Goal: Complete application form: Complete application form

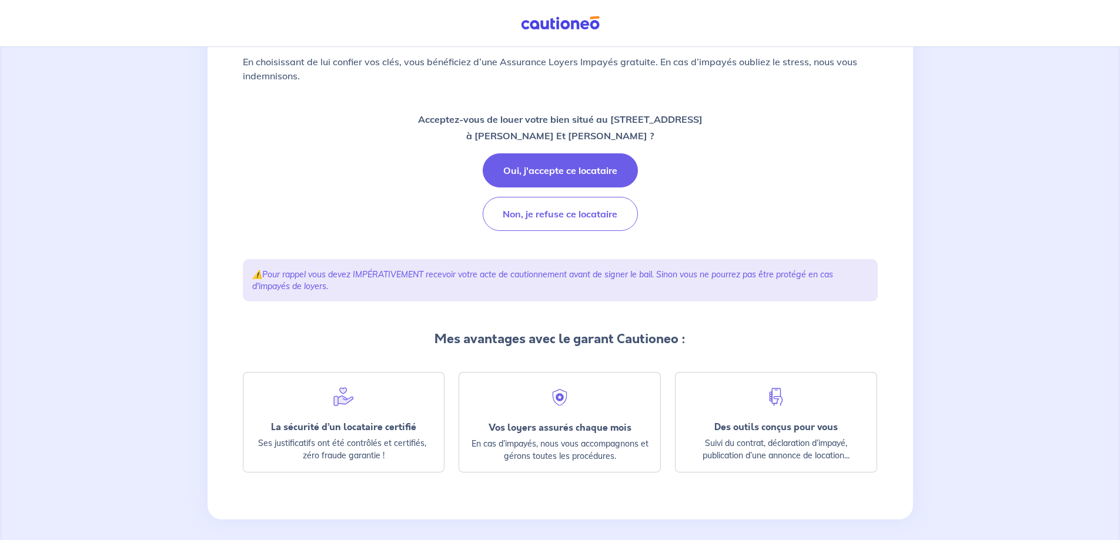
scroll to position [153, 0]
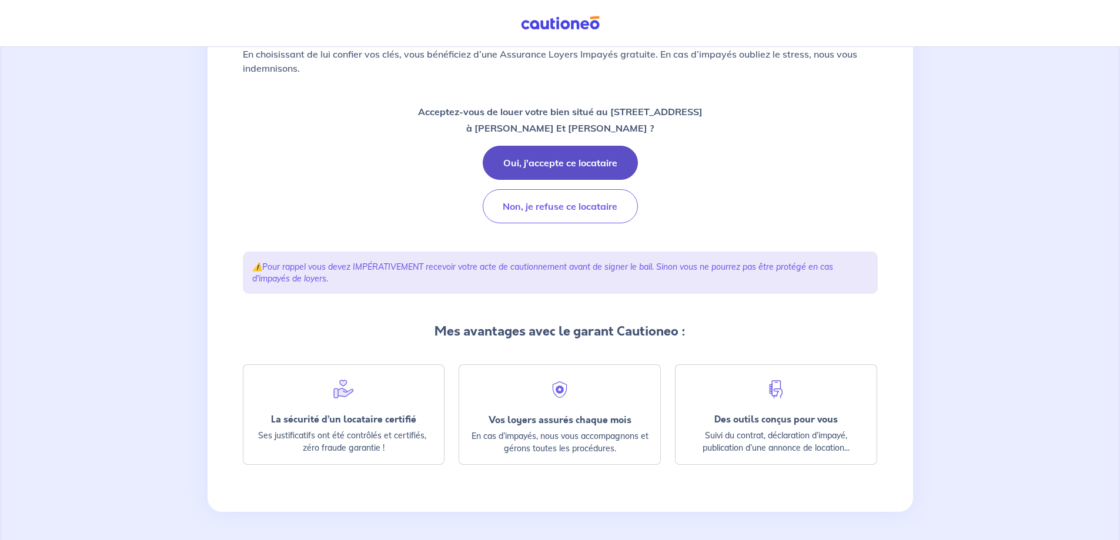
click at [526, 162] on button "Oui, j'accepte ce locataire" at bounding box center [560, 163] width 155 height 34
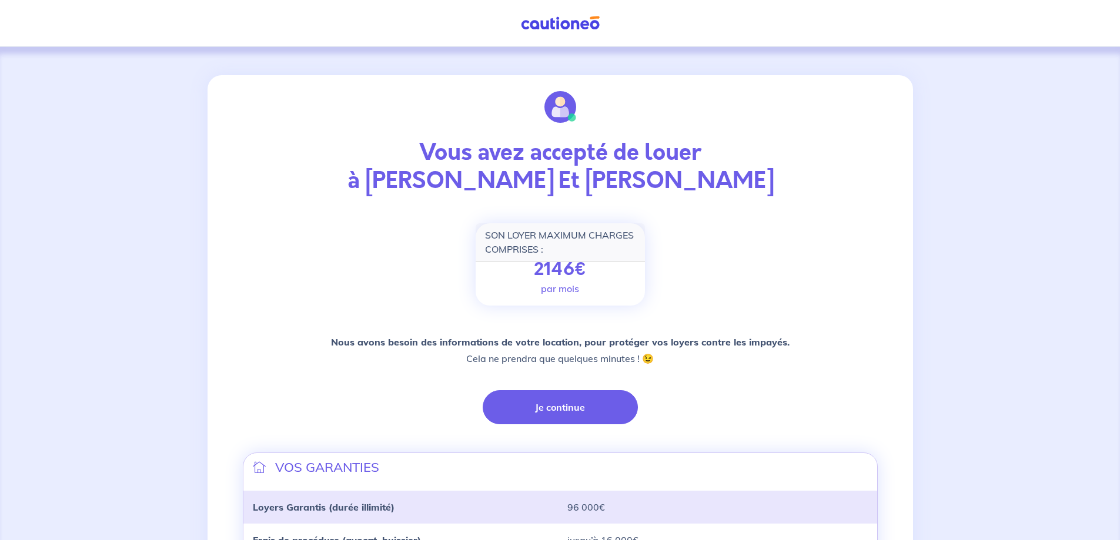
click at [567, 270] on p "2146 €" at bounding box center [560, 269] width 53 height 21
drag, startPoint x: 591, startPoint y: 267, endPoint x: 553, endPoint y: 268, distance: 38.8
click at [570, 267] on div "SON LOYER MAXIMUM CHARGES COMPRISES : 2146 € par mois" at bounding box center [560, 264] width 169 height 82
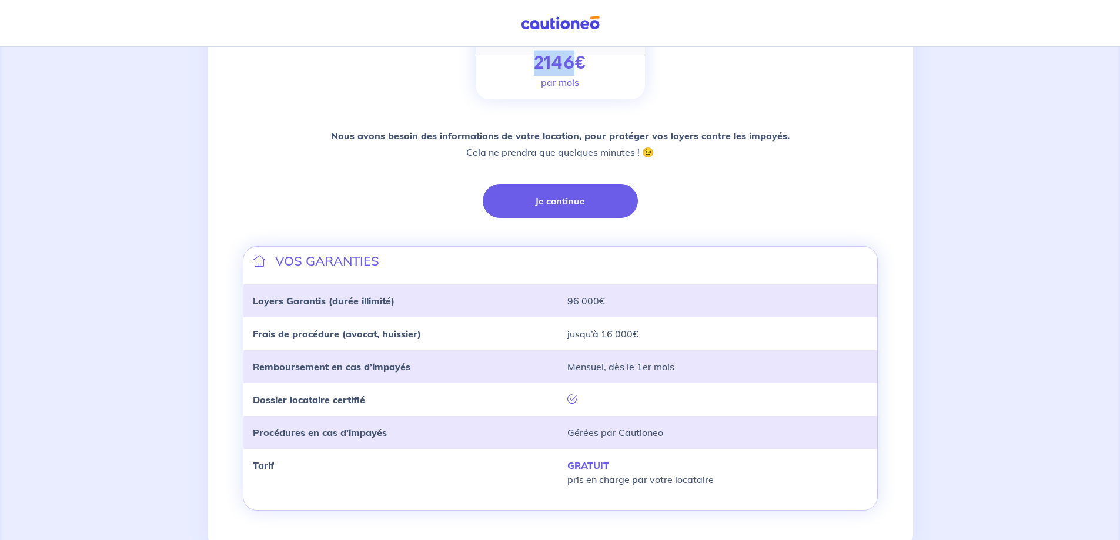
scroll to position [235, 0]
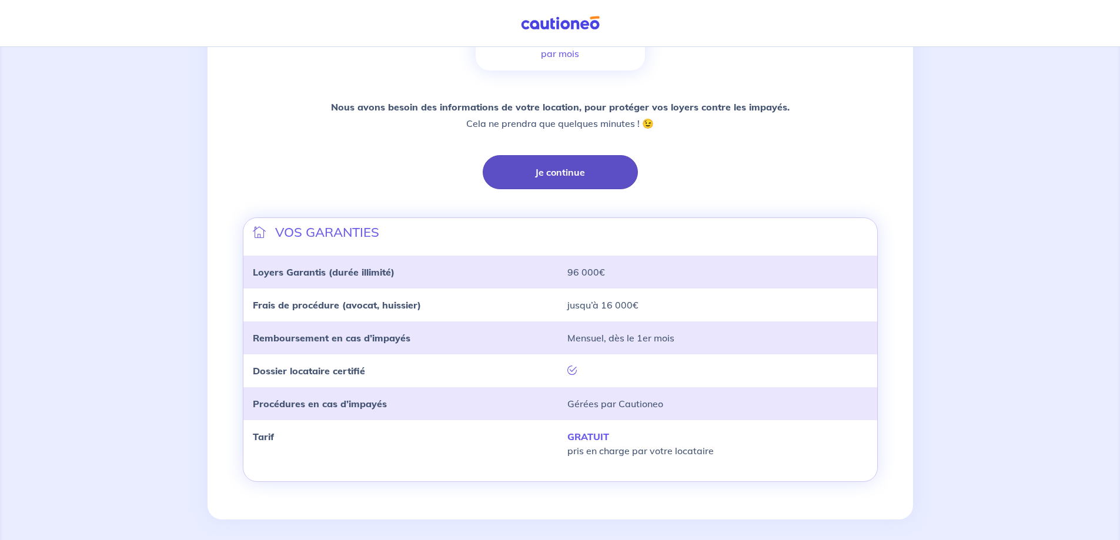
click at [542, 179] on button "Je continue" at bounding box center [560, 172] width 155 height 34
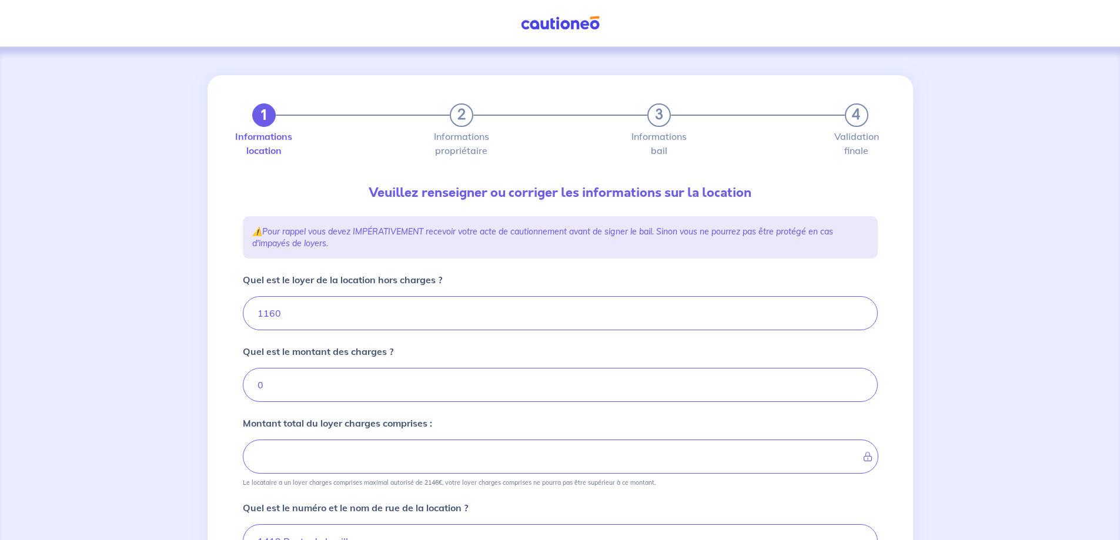
type input "1160"
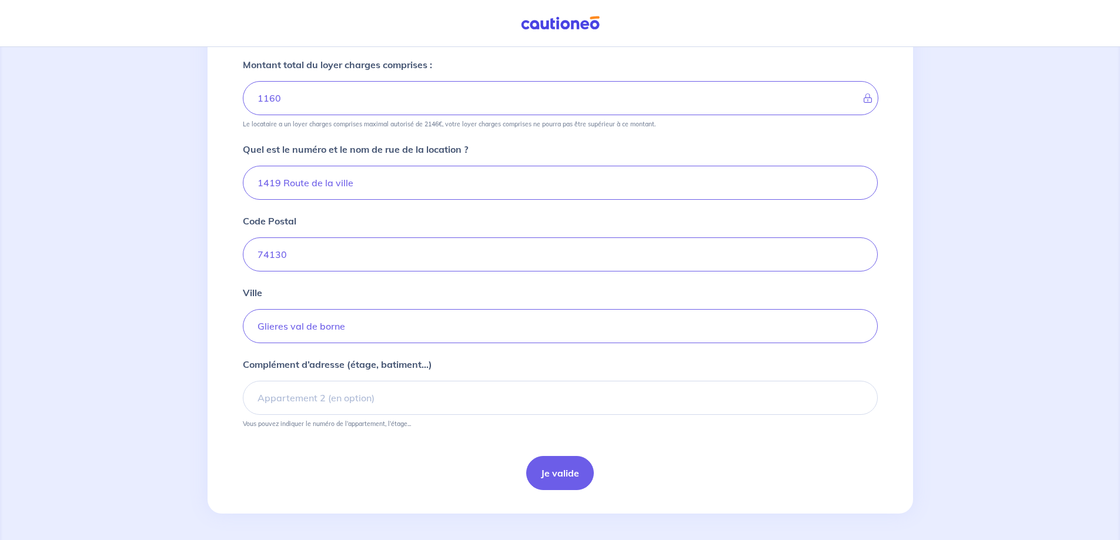
scroll to position [360, 0]
click at [554, 473] on button "Je valide" at bounding box center [560, 471] width 68 height 34
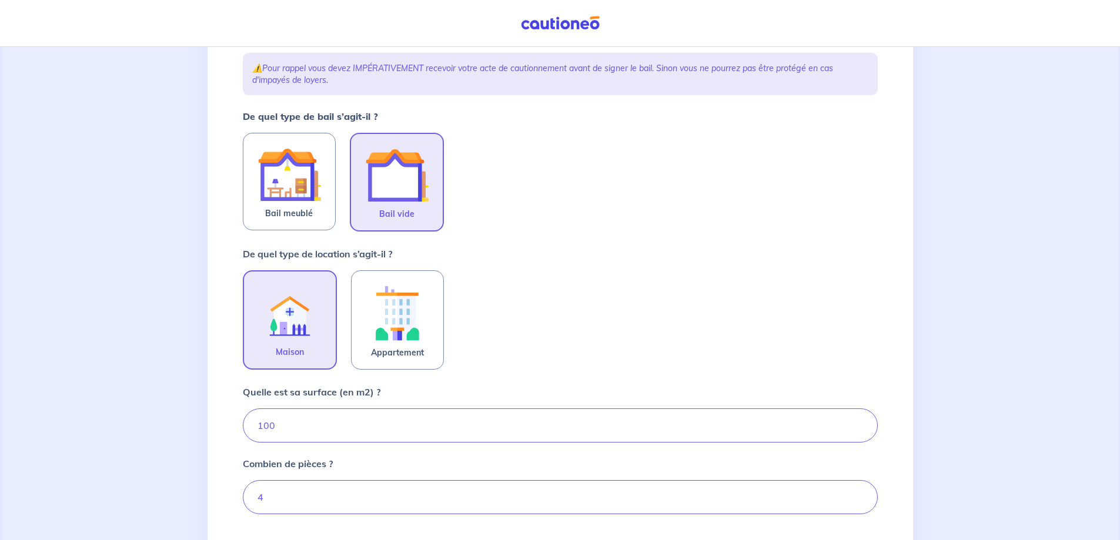
scroll to position [176, 0]
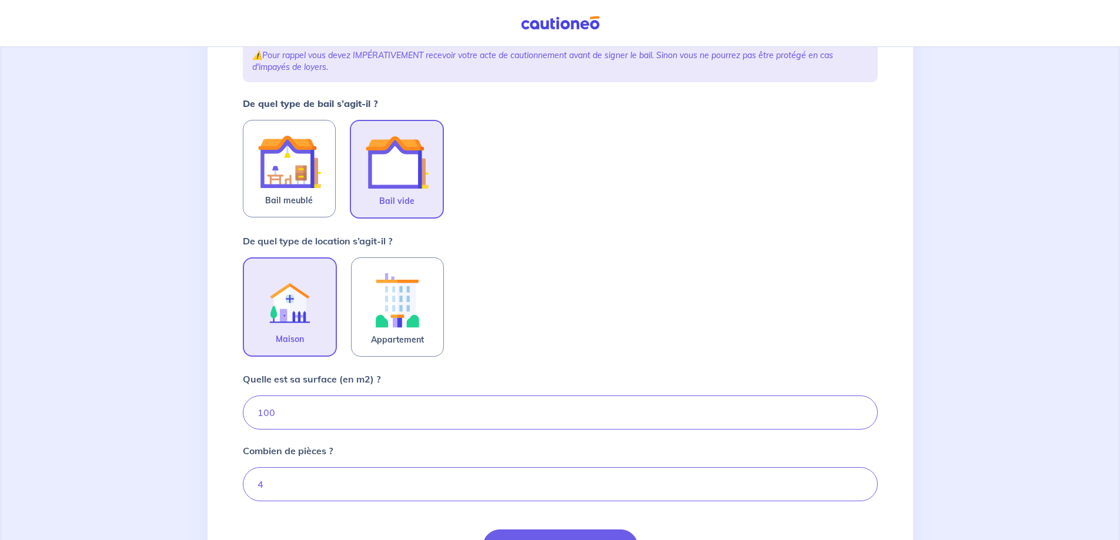
click at [415, 172] on img at bounding box center [396, 162] width 63 height 63
click at [0, 0] on input "Bail vide" at bounding box center [0, 0] width 0 height 0
click at [299, 306] on img at bounding box center [289, 300] width 63 height 64
click at [0, 0] on input "Maison" at bounding box center [0, 0] width 0 height 0
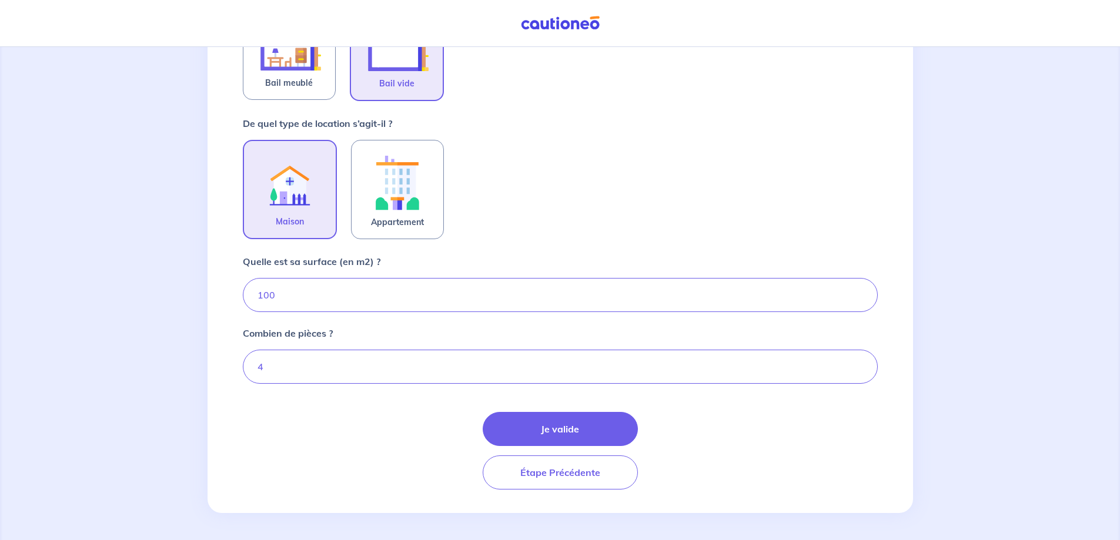
scroll to position [295, 0]
drag, startPoint x: 282, startPoint y: 364, endPoint x: 169, endPoint y: 364, distance: 112.9
click at [169, 364] on div "1 2 3 4 Informations location Informations propriétaire Informations bail Valid…" at bounding box center [560, 146] width 1120 height 788
type input "5"
click at [394, 461] on div "Je valide Étape Précédente" at bounding box center [560, 450] width 635 height 78
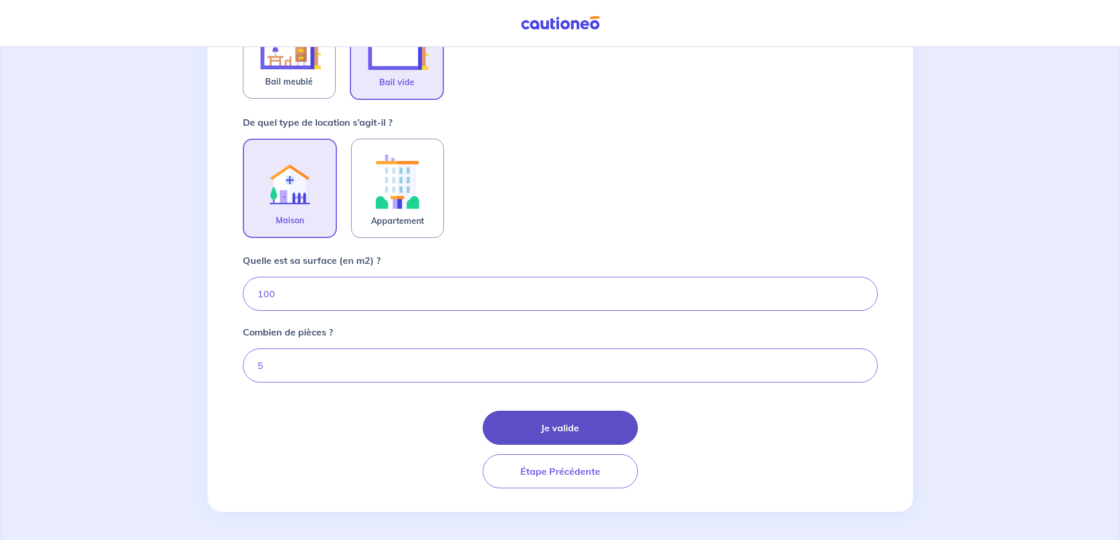
click at [557, 429] on button "Je valide" at bounding box center [560, 428] width 155 height 34
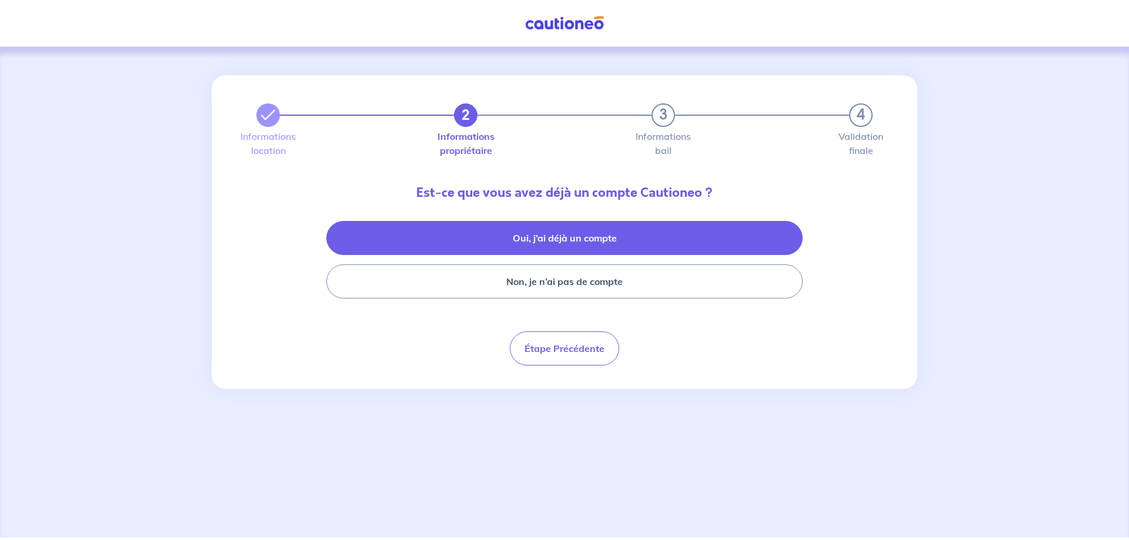
click at [584, 236] on button "Oui, j’ai déjà un compte" at bounding box center [564, 238] width 476 height 34
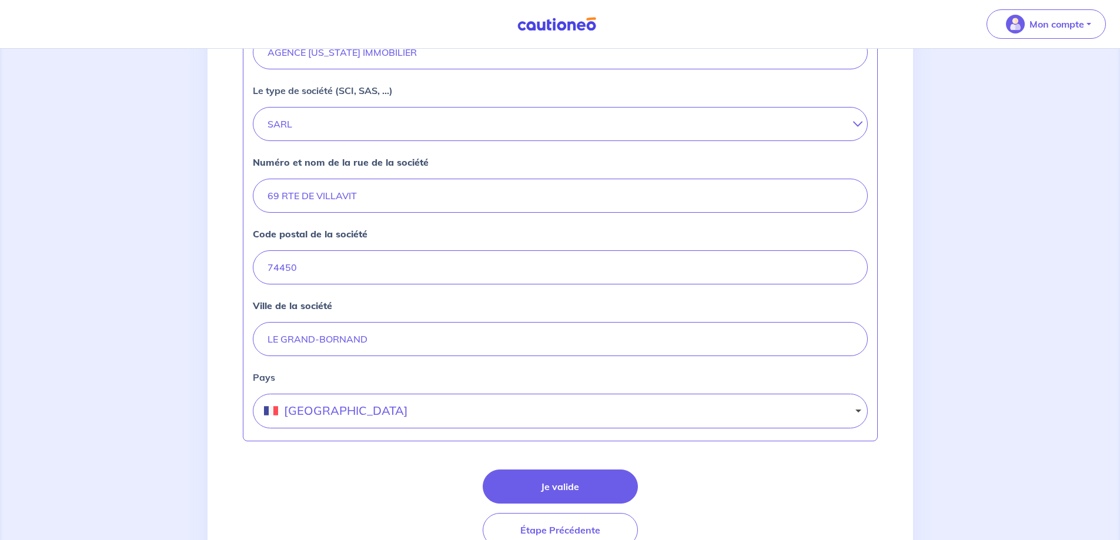
scroll to position [450, 0]
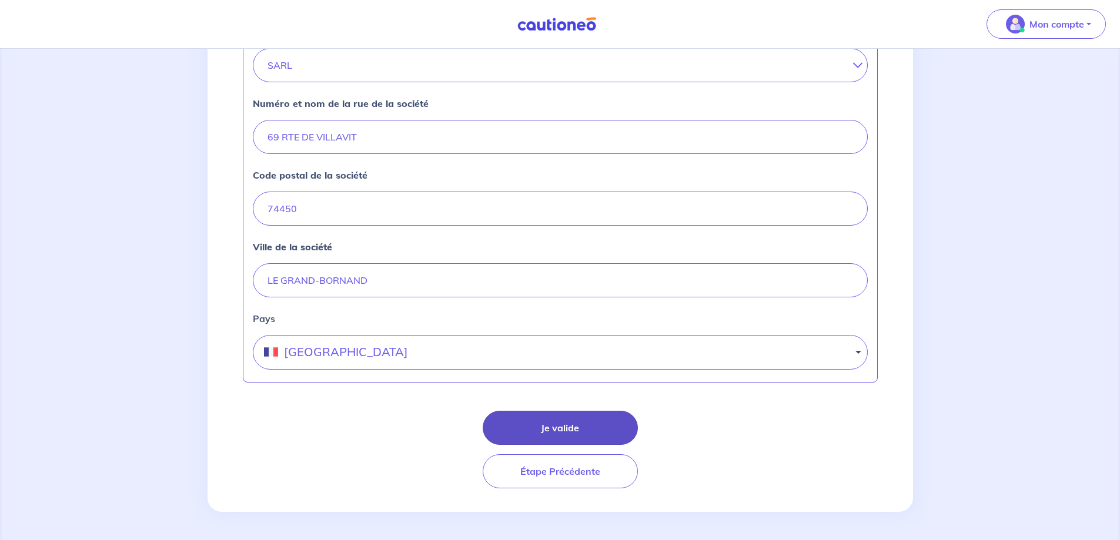
click at [544, 423] on button "Je valide" at bounding box center [560, 428] width 155 height 34
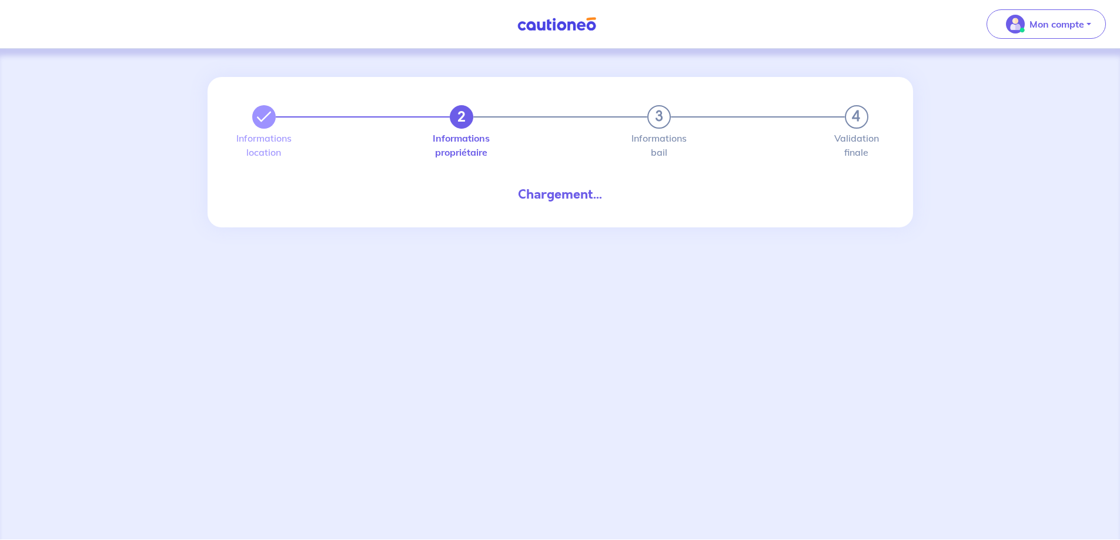
select select "FR"
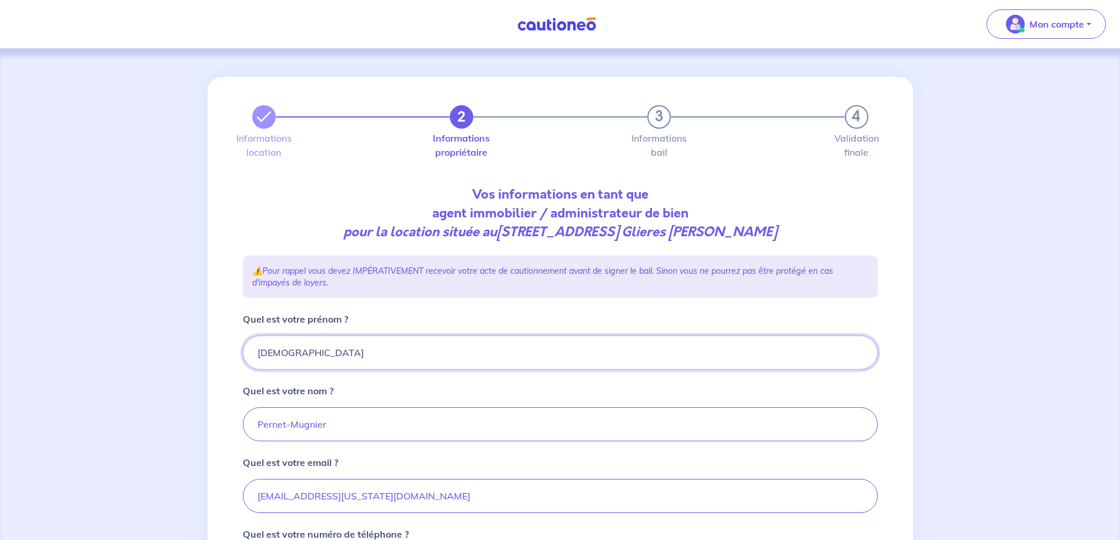
drag, startPoint x: 270, startPoint y: 346, endPoint x: 6, endPoint y: 344, distance: 264.5
click at [6, 344] on div "2 3 4 Informations location Informations propriétaire Informations bail Validat…" at bounding box center [560, 396] width 1120 height 694
drag, startPoint x: 343, startPoint y: 352, endPoint x: -28, endPoint y: 331, distance: 371.0
click at [0, 331] on html "Mon compte Me déconnecter 2 3 4 Informations location Informations propriétaire…" at bounding box center [560, 371] width 1120 height 742
type input "Aurore"
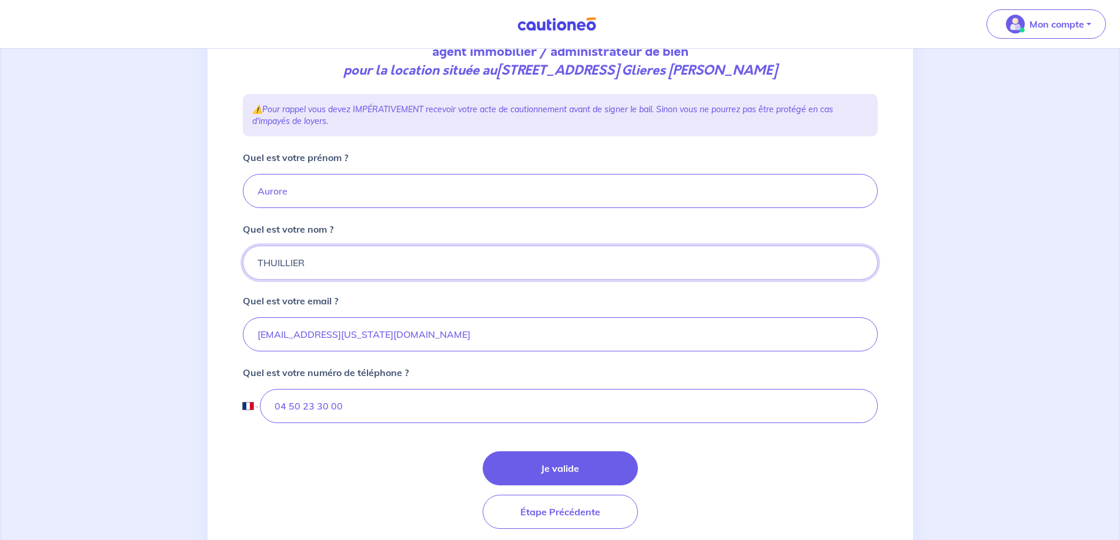
scroll to position [202, 0]
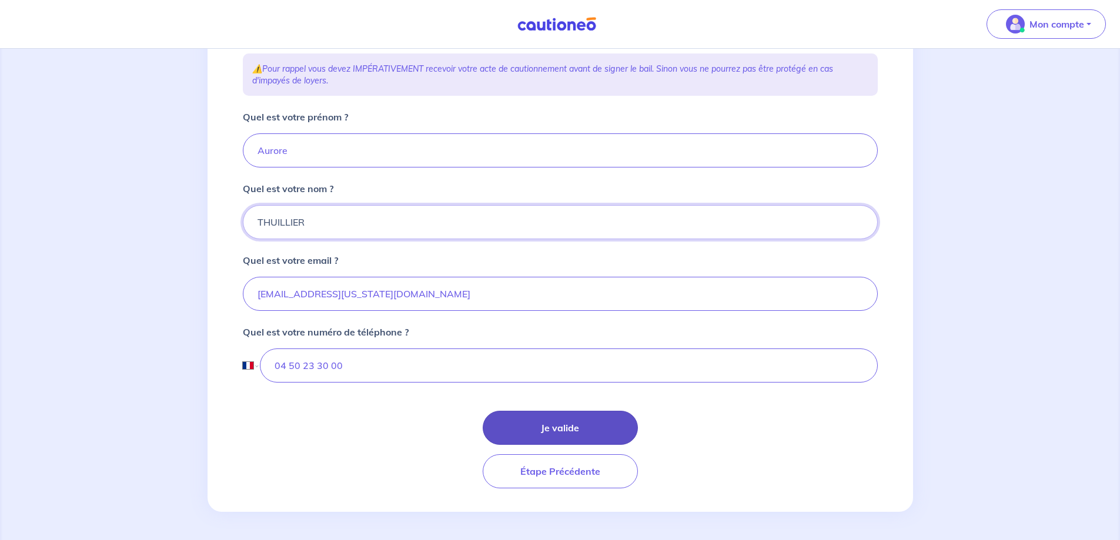
type input "THUILLIER"
click at [540, 433] on button "Je valide" at bounding box center [560, 428] width 155 height 34
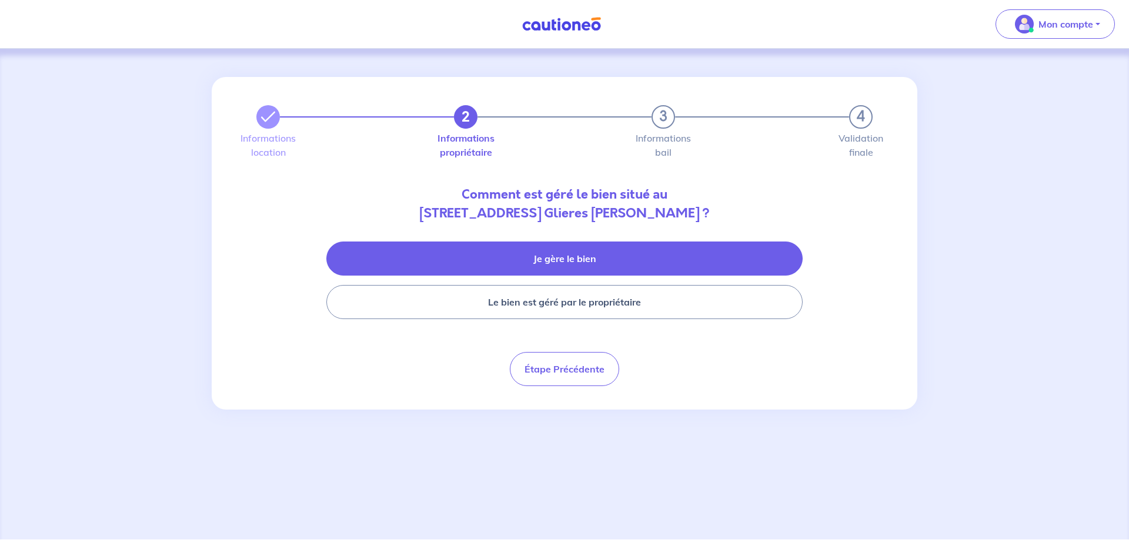
click at [544, 243] on button "Je gère le bien" at bounding box center [564, 259] width 476 height 34
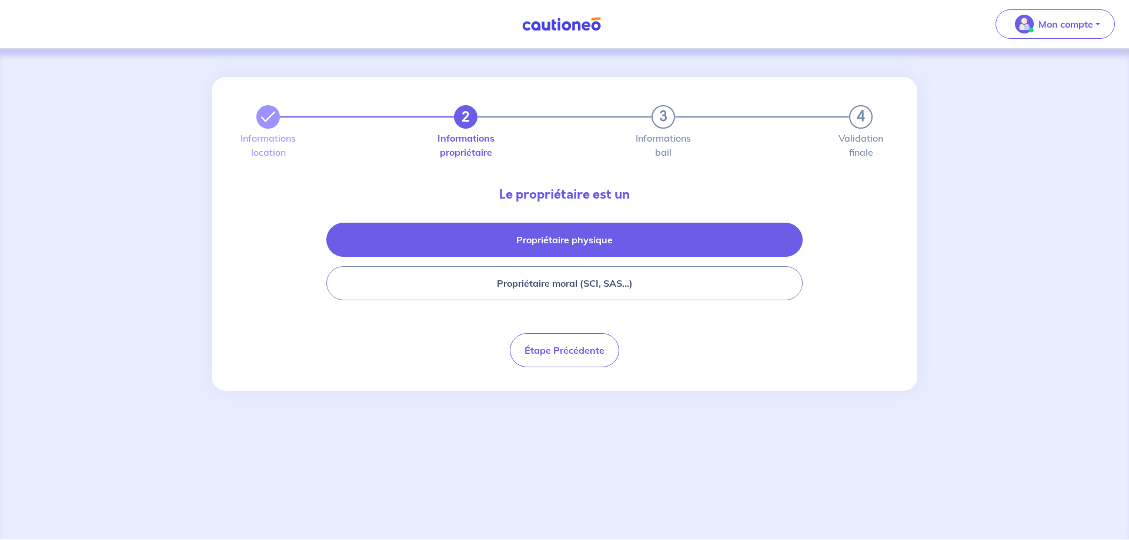
click at [624, 245] on button "Propriétaire physique" at bounding box center [564, 240] width 476 height 34
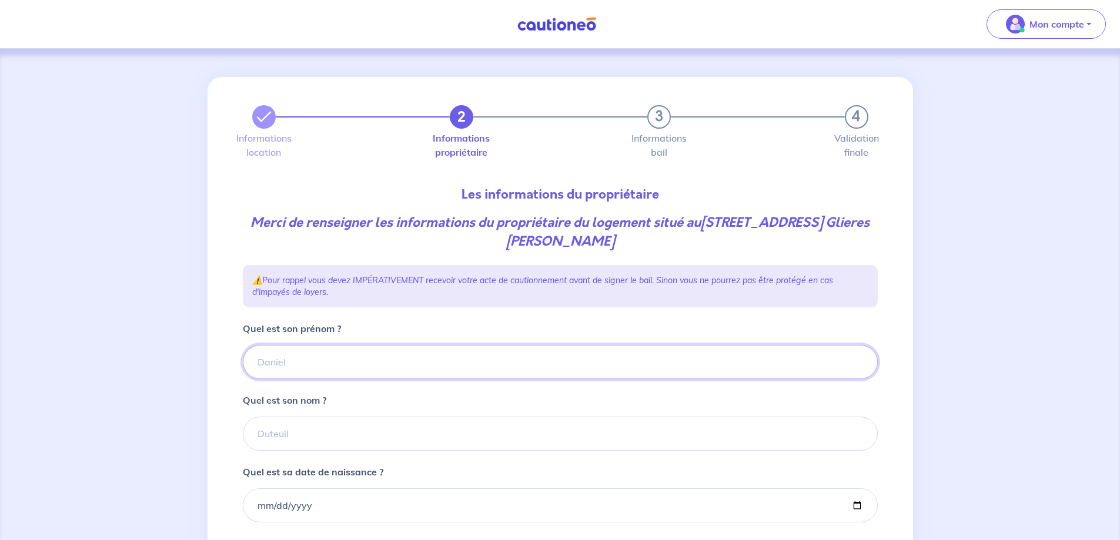
click at [285, 362] on input "Quel est son prénom ?" at bounding box center [560, 362] width 635 height 34
type input "ABBÉ"
drag, startPoint x: 327, startPoint y: 367, endPoint x: 160, endPoint y: 369, distance: 166.4
click at [160, 369] on div "2 3 4 Informations location Informations propriétaire Informations bail Validat…" at bounding box center [560, 400] width 1120 height 703
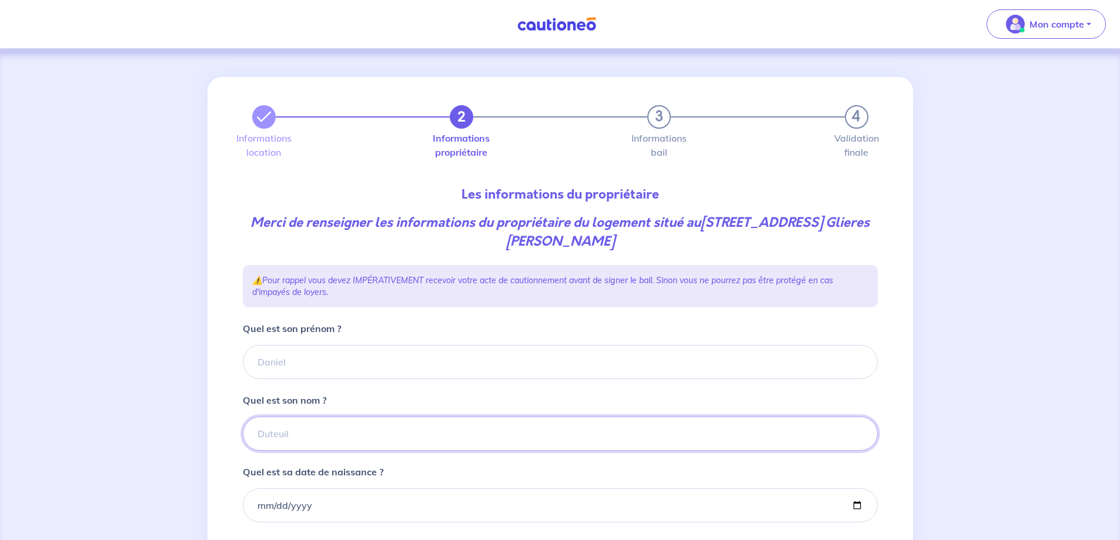
click at [293, 436] on input "Quel est son nom ?" at bounding box center [560, 434] width 635 height 34
paste input "ABBÉ"
type input "ABBÉ"
click at [316, 361] on input "Quel est son prénom ?" at bounding box center [560, 362] width 635 height 34
type input "Arlette"
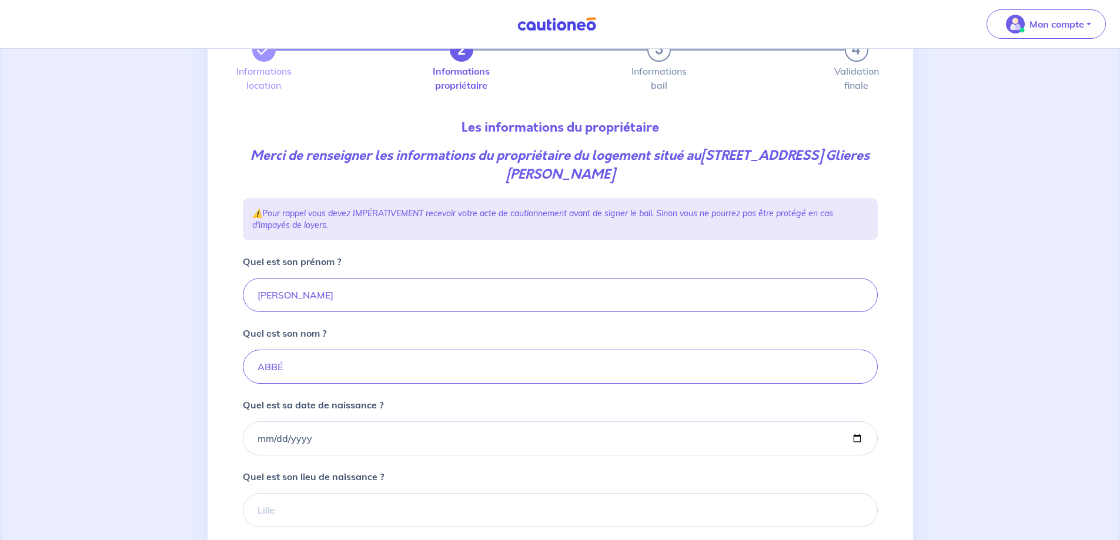
scroll to position [212, 0]
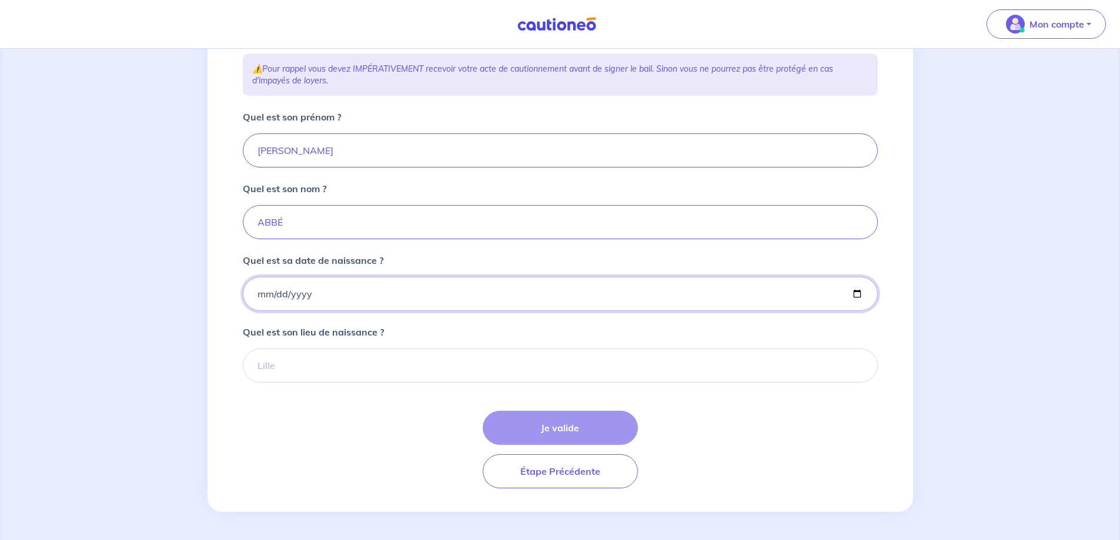
click at [327, 293] on input "Quel est sa date de naissance ?" at bounding box center [560, 294] width 635 height 34
type input "1969-02-25"
click at [302, 374] on input "Quel est son lieu de naissance ?" at bounding box center [560, 366] width 635 height 34
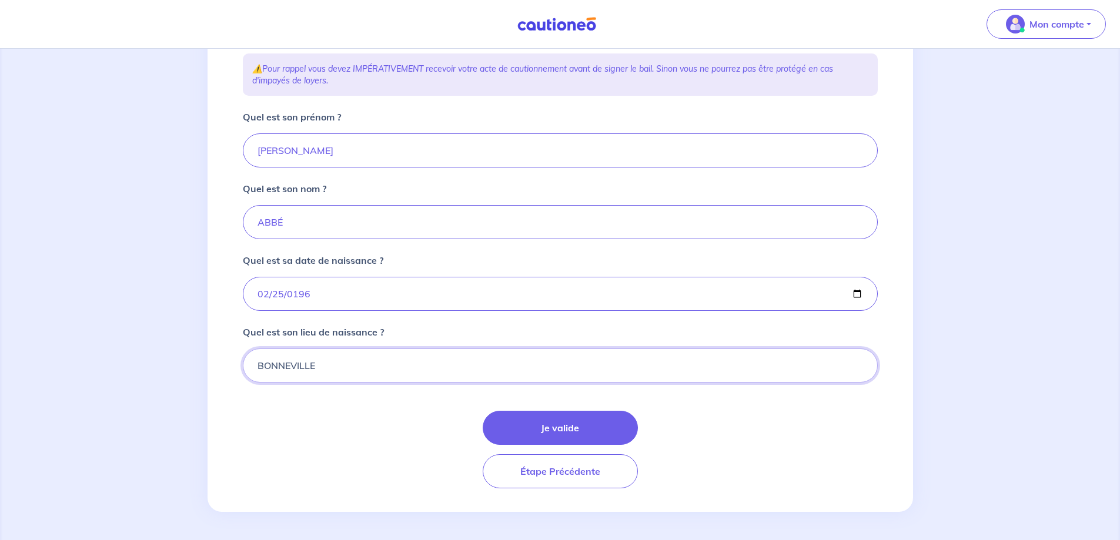
type input "BONNEVILLE"
click at [560, 426] on button "Je valide" at bounding box center [560, 428] width 155 height 34
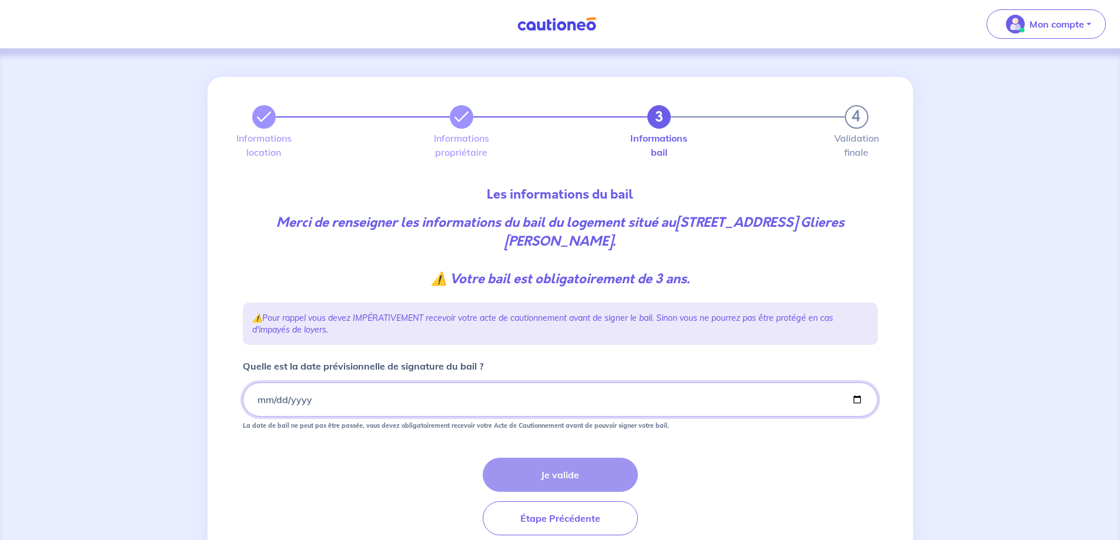
click at [314, 396] on input "Quelle est la date prévisionnelle de signature du bail ?" at bounding box center [560, 400] width 635 height 34
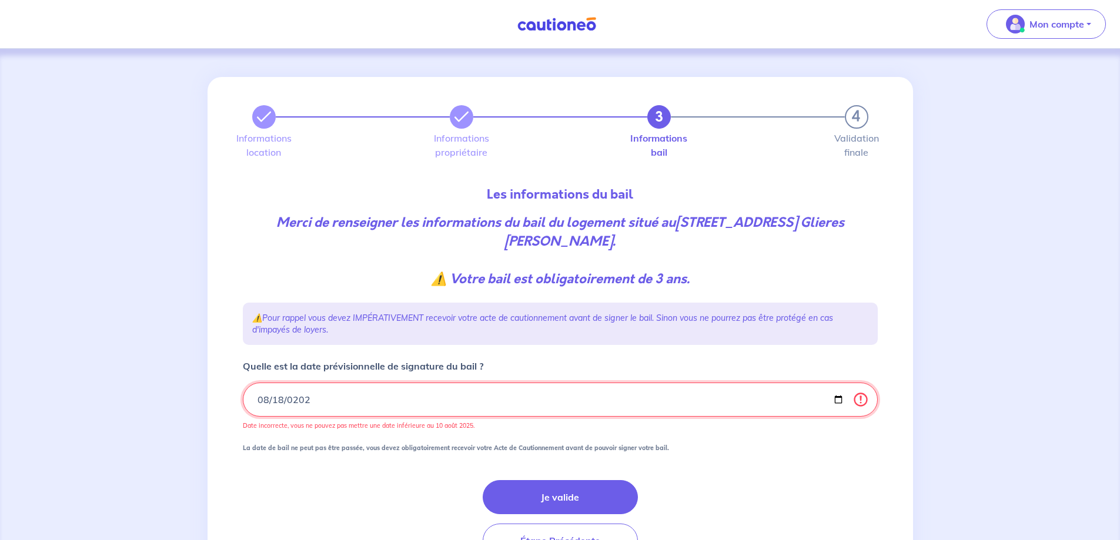
type input "2025-08-18"
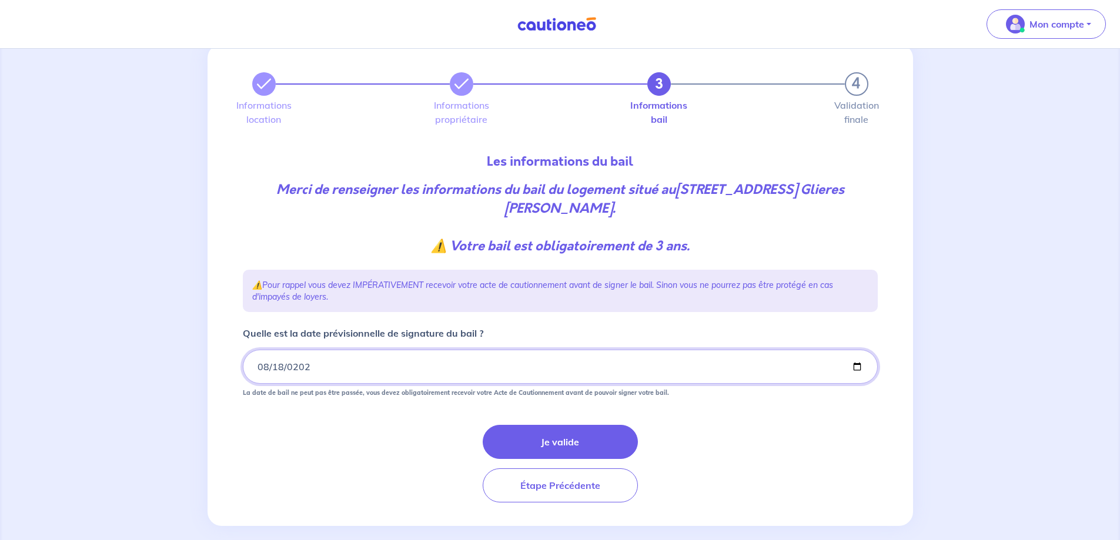
scroll to position [47, 0]
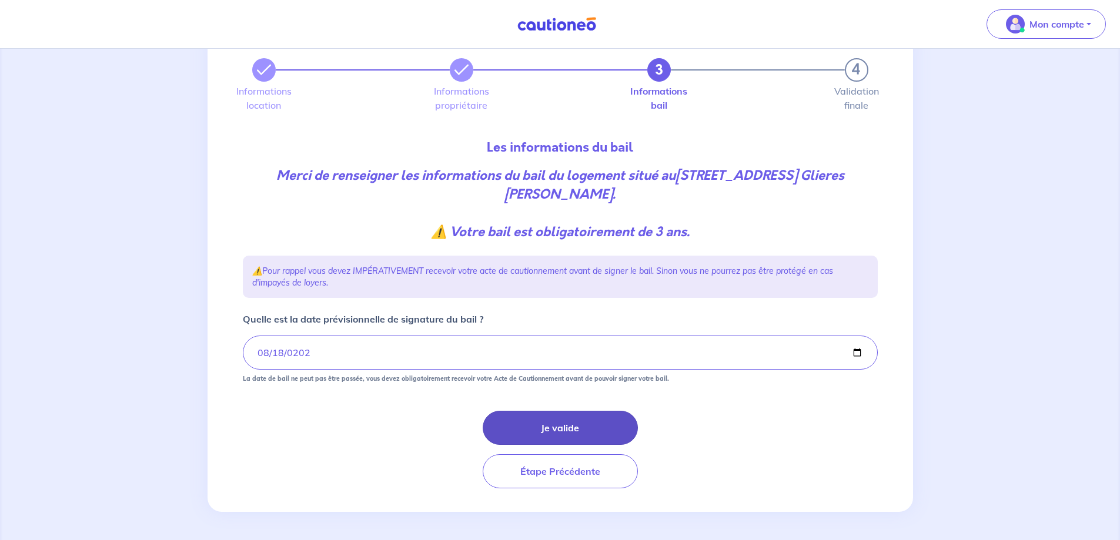
click at [556, 429] on button "Je valide" at bounding box center [560, 428] width 155 height 34
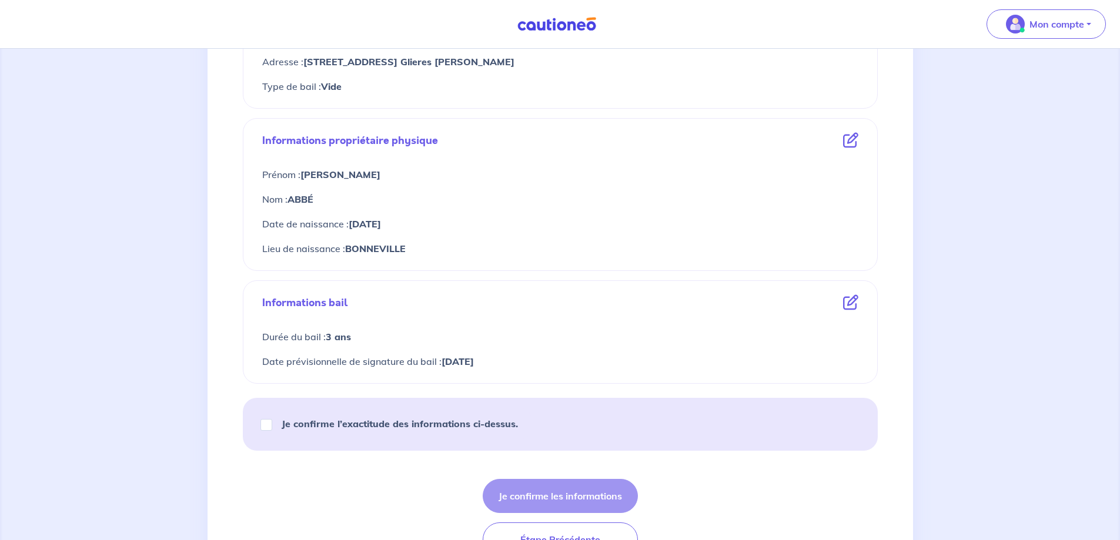
scroll to position [412, 0]
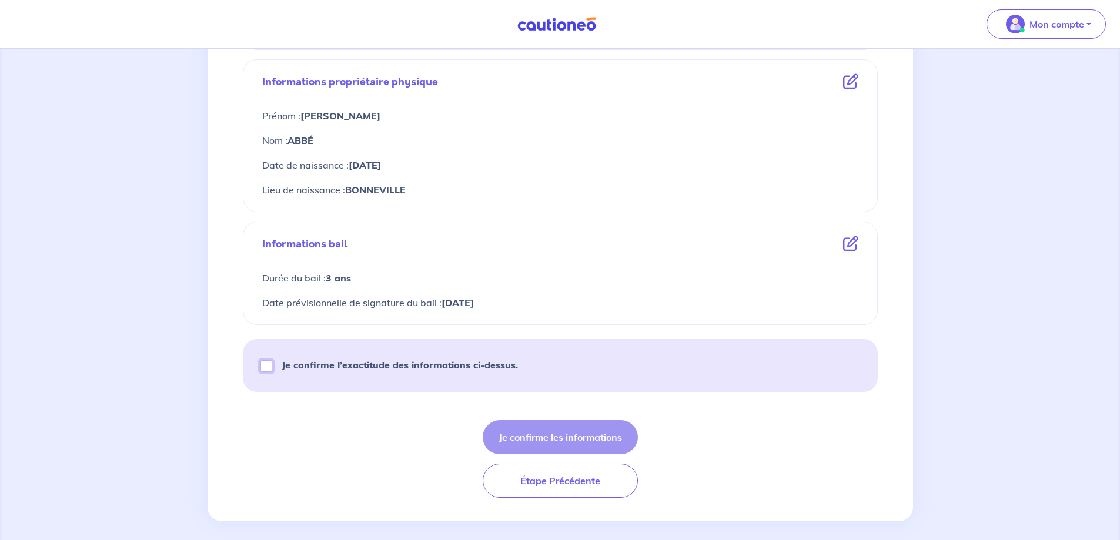
click at [263, 367] on input "Je confirme l’exactitude des informations ci-dessus." at bounding box center [266, 366] width 12 height 12
checkbox input "true"
click at [561, 443] on button "Je confirme les informations" at bounding box center [560, 437] width 155 height 34
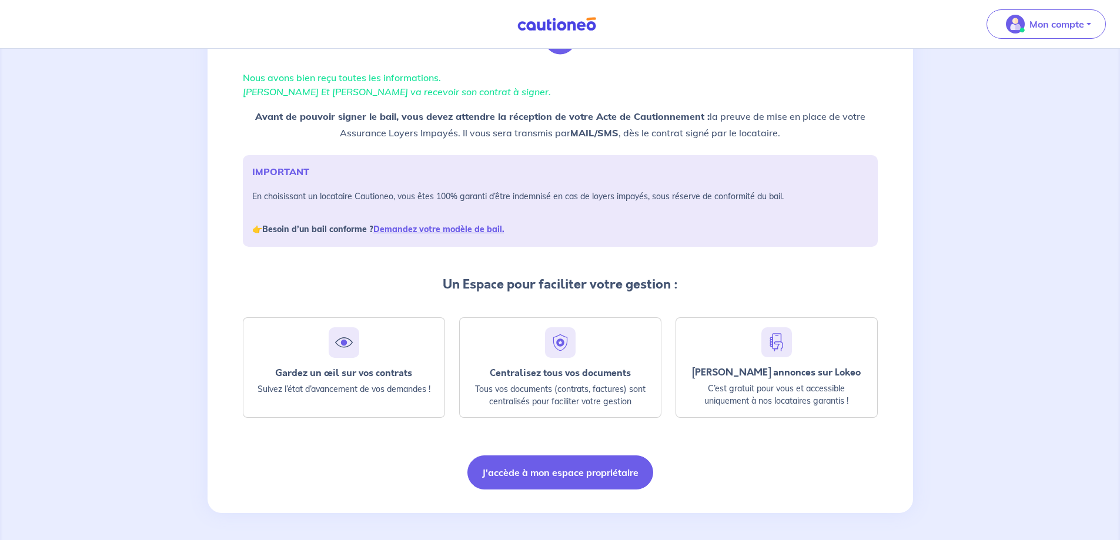
scroll to position [71, 0]
click at [565, 471] on button "J'accède à mon espace propriétaire" at bounding box center [560, 471] width 186 height 34
